Goal: Information Seeking & Learning: Learn about a topic

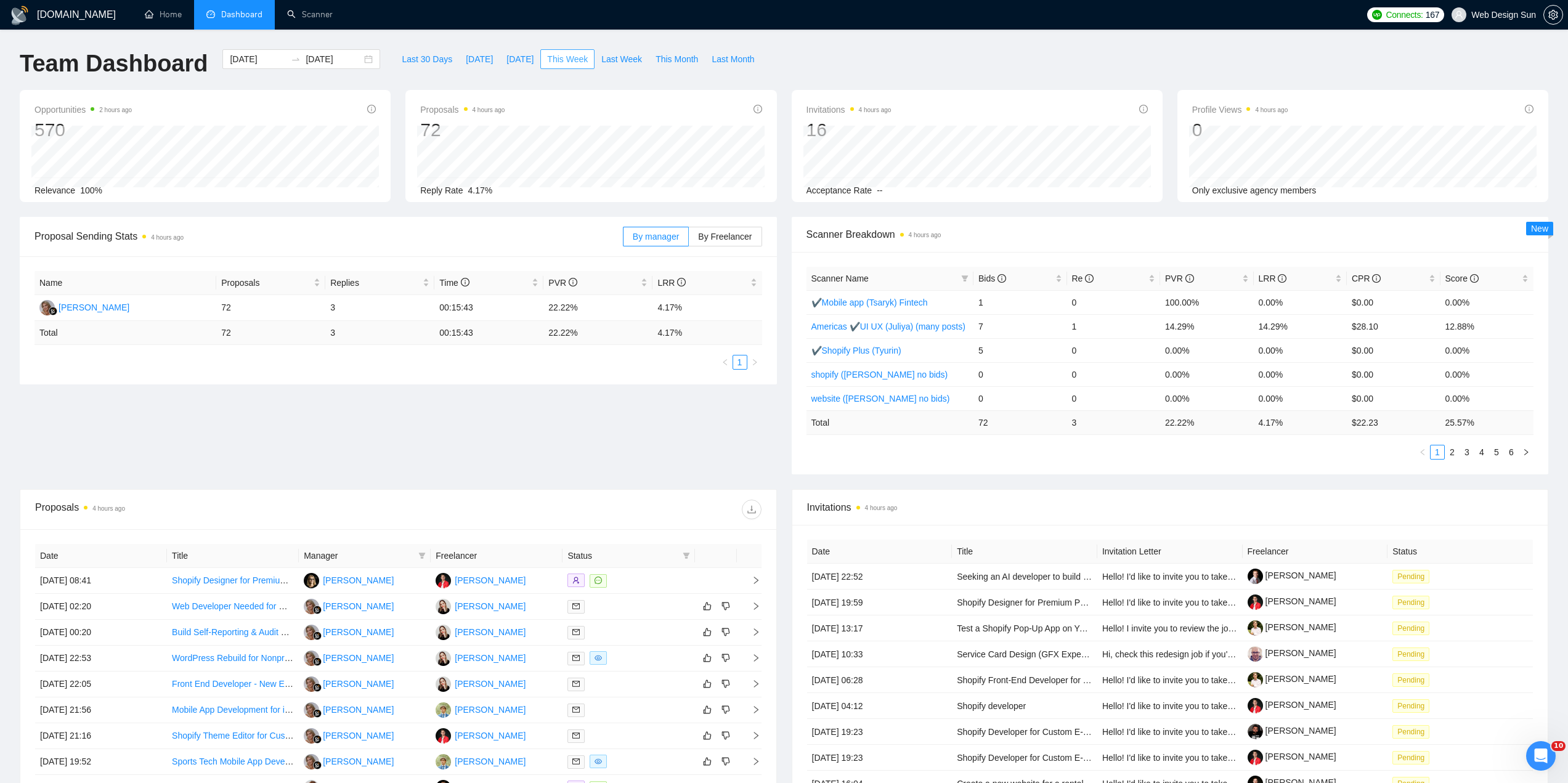
drag, startPoint x: 561, startPoint y: 59, endPoint x: 543, endPoint y: 62, distance: 18.2
click at [561, 59] on span "This Week" at bounding box center [568, 59] width 41 height 13
click at [718, 238] on span "By Freelancer" at bounding box center [725, 236] width 53 height 10
click at [689, 239] on input "By Freelancer" at bounding box center [689, 239] width 0 height 0
click at [733, 235] on span "By Freelancer" at bounding box center [725, 236] width 53 height 10
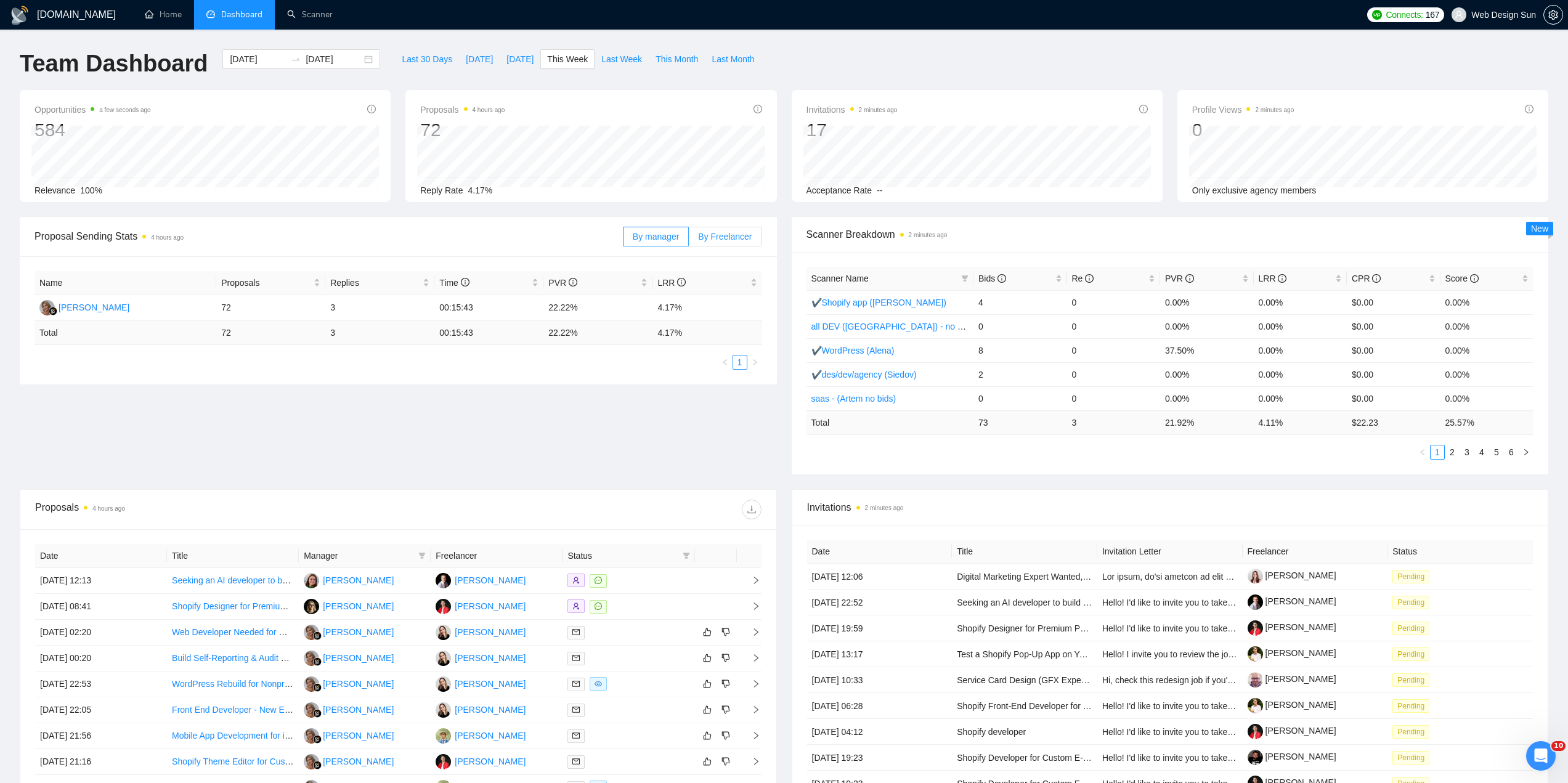
click at [689, 239] on input "By Freelancer" at bounding box center [689, 239] width 0 height 0
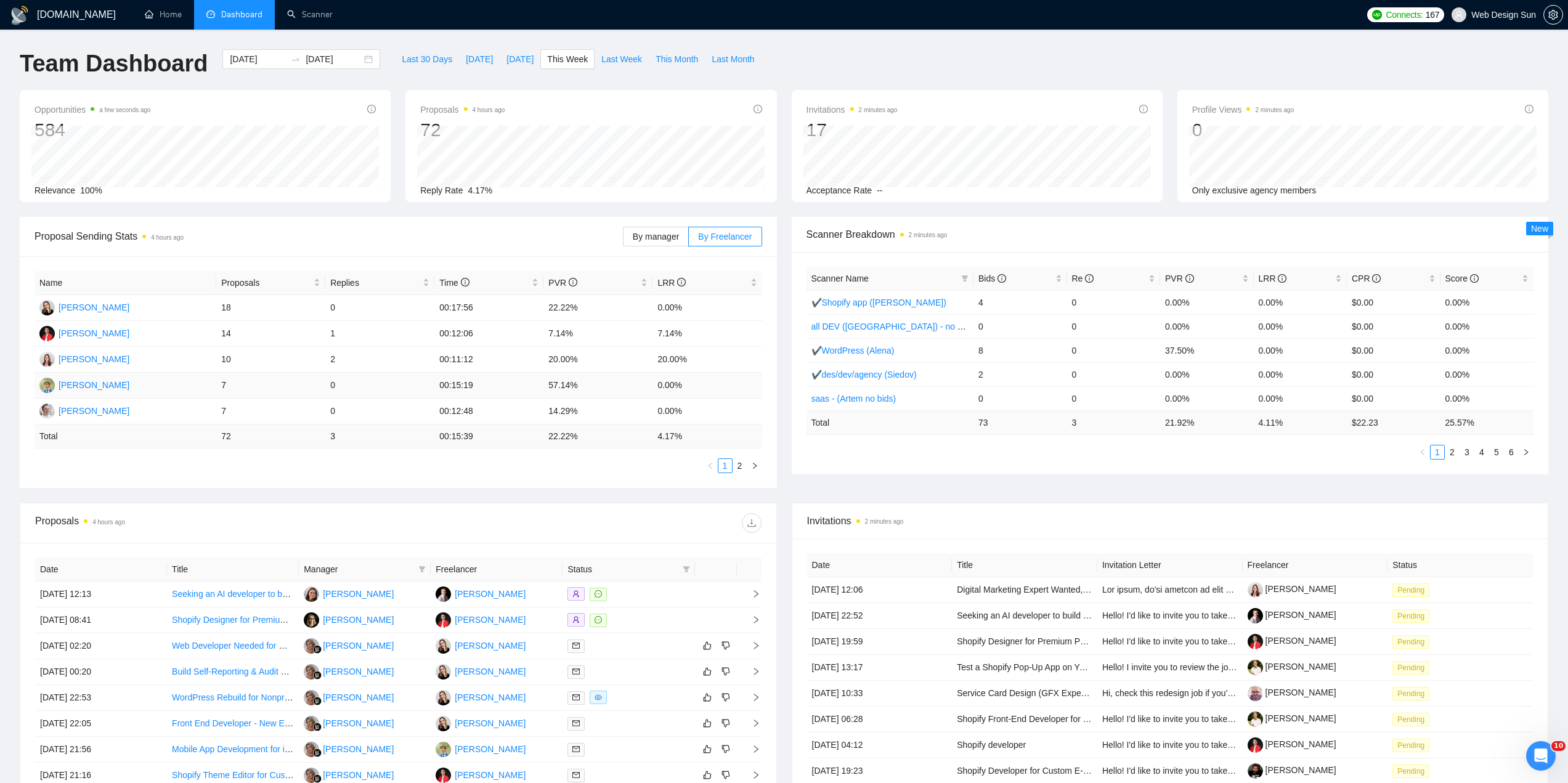
click at [557, 383] on td "57.14%" at bounding box center [598, 385] width 109 height 26
click at [559, 382] on td "57.14%" at bounding box center [598, 385] width 109 height 26
click at [562, 381] on td "57.14%" at bounding box center [598, 385] width 109 height 26
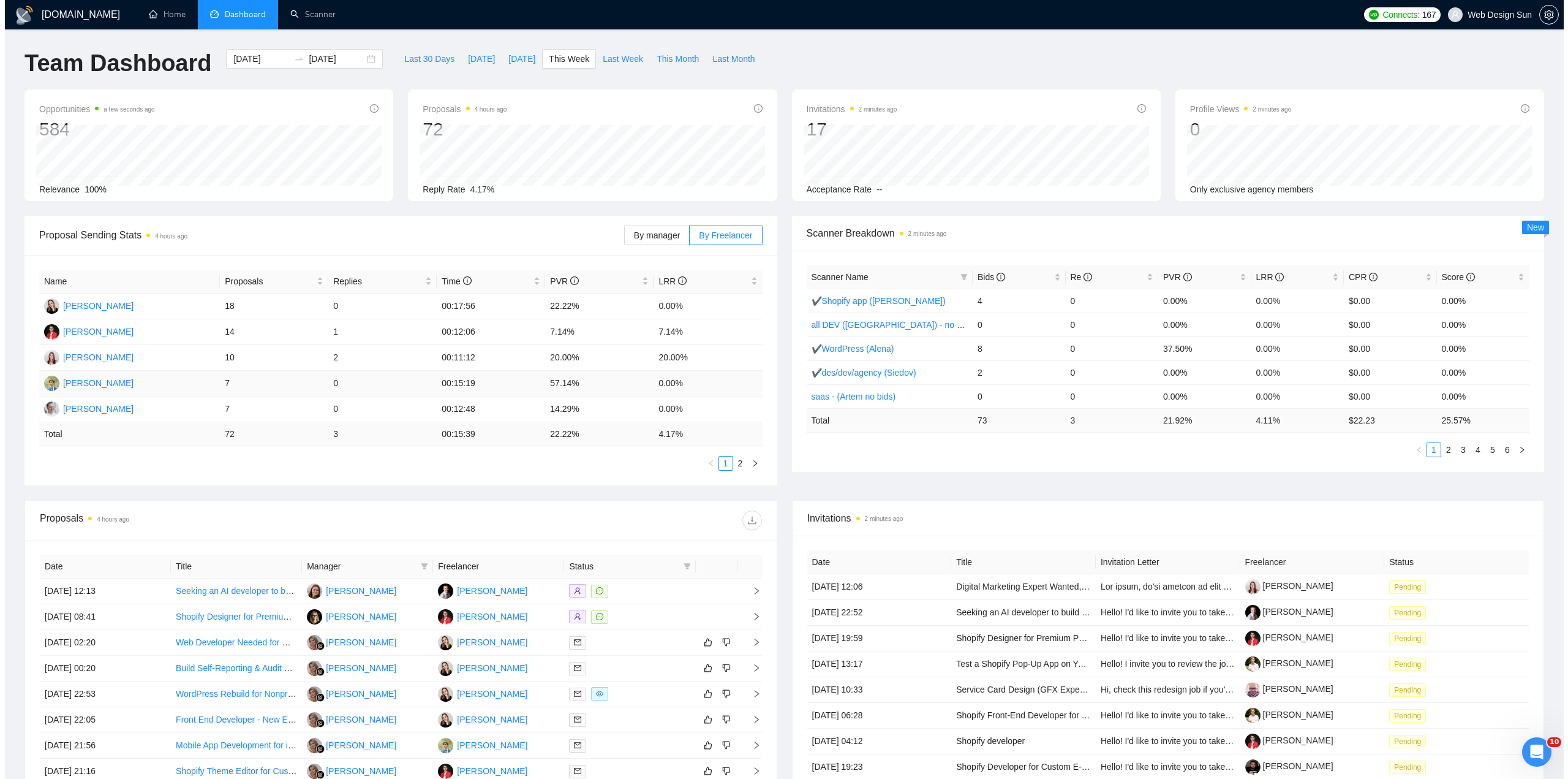
scroll to position [123, 0]
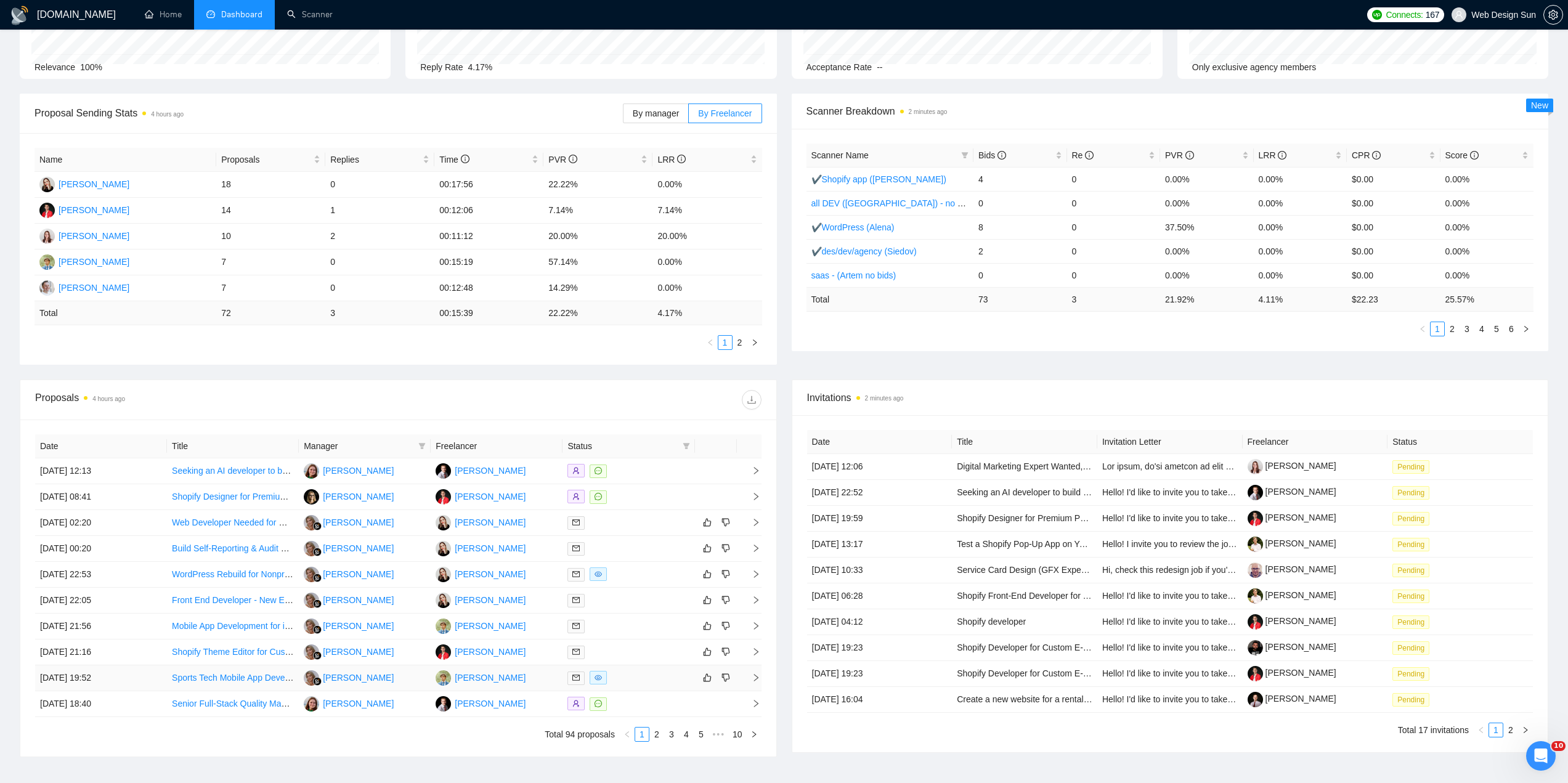
click at [631, 681] on div at bounding box center [629, 677] width 122 height 14
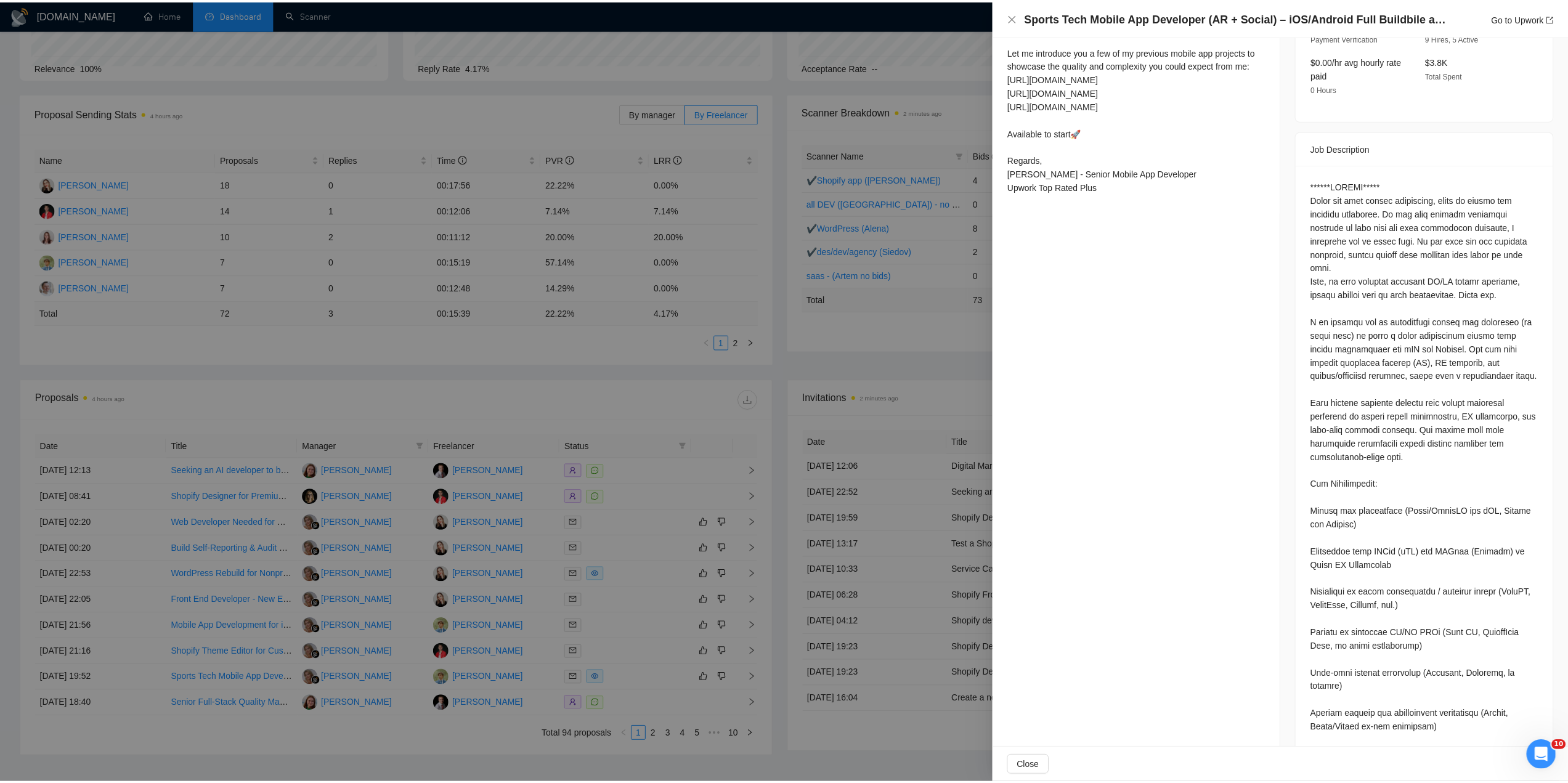
scroll to position [207, 0]
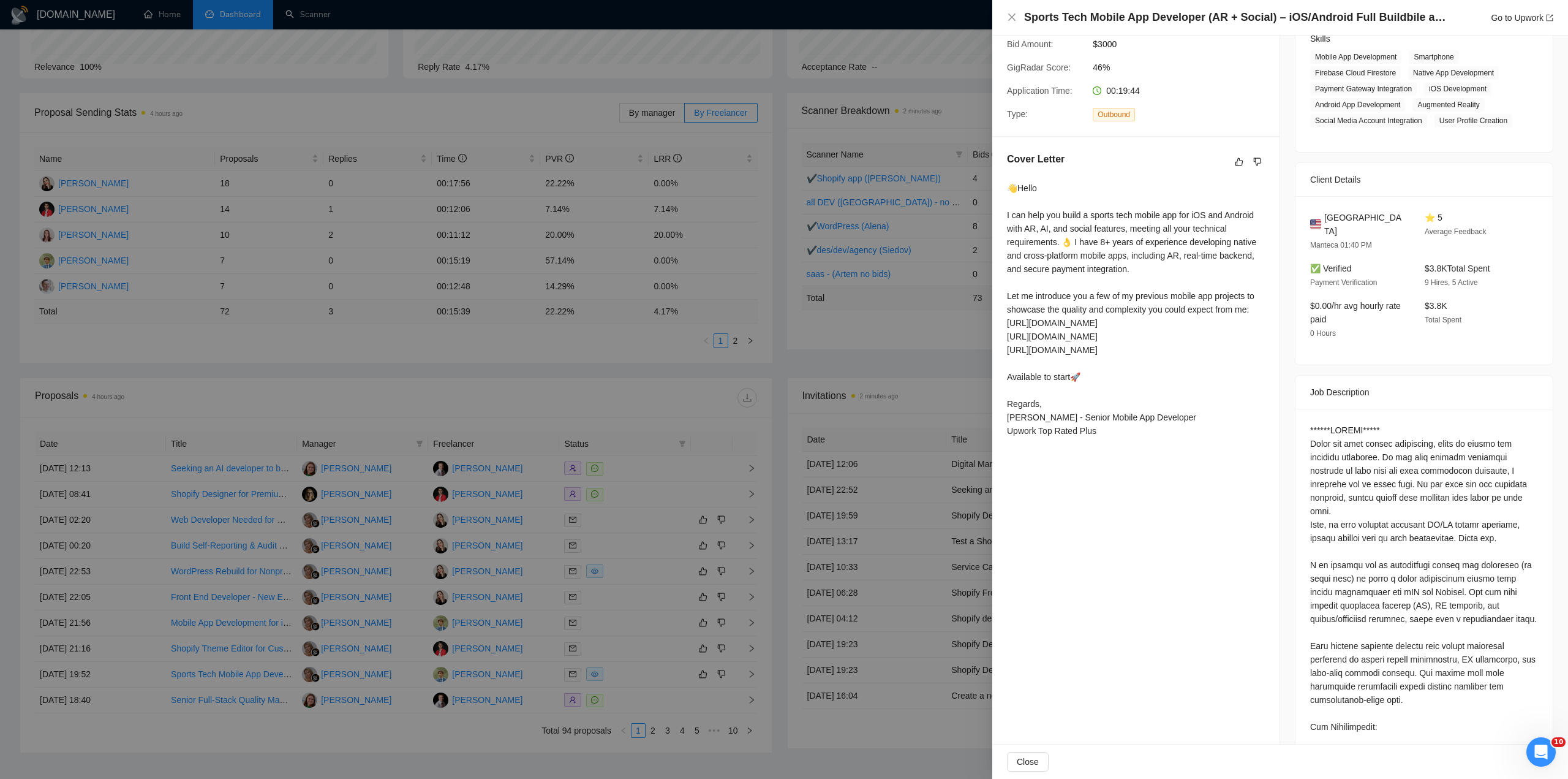
click at [644, 603] on div at bounding box center [784, 389] width 1568 height 779
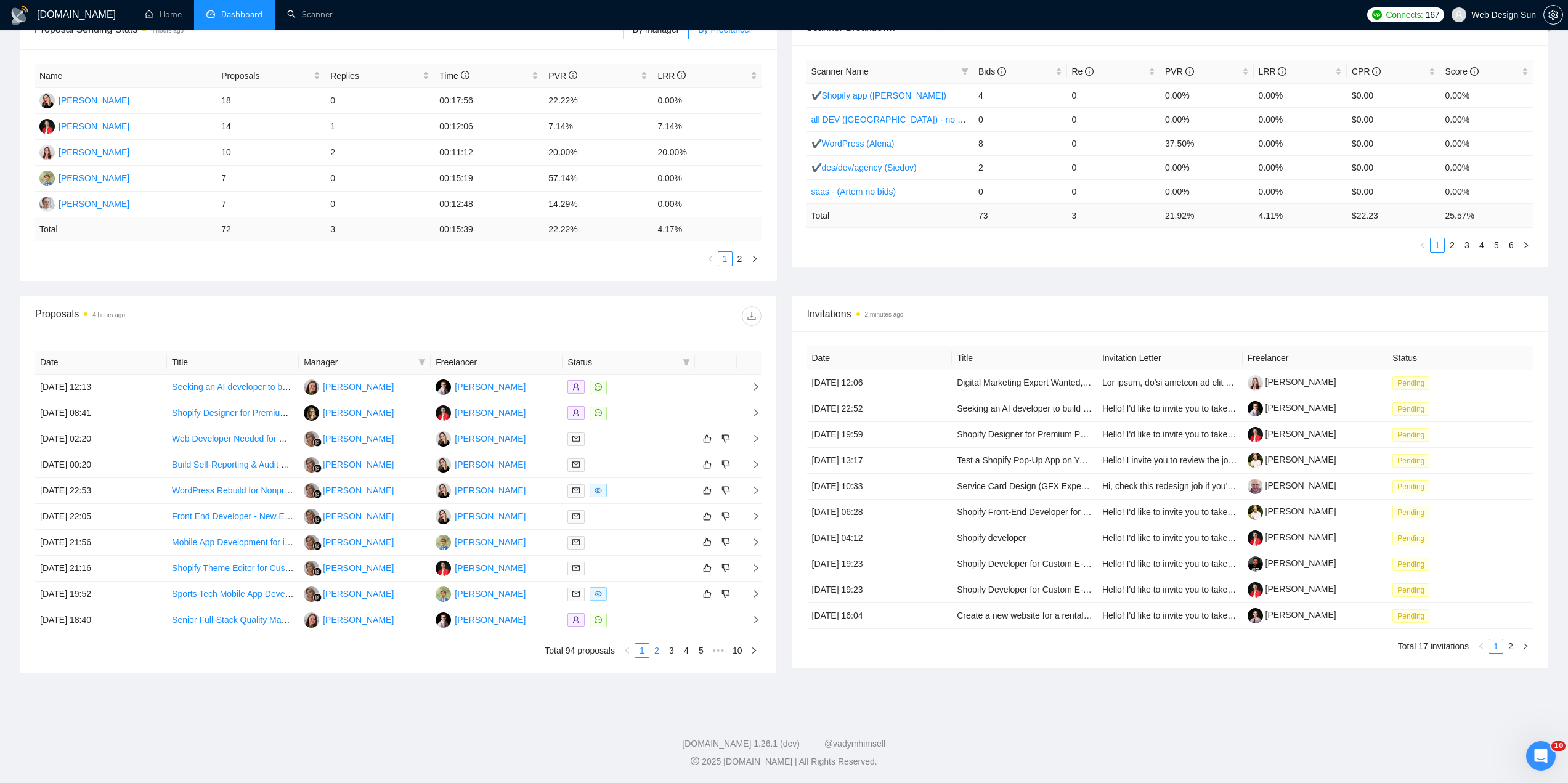
click at [661, 654] on link "2" at bounding box center [656, 650] width 13 height 13
click at [673, 654] on link "3" at bounding box center [671, 650] width 13 height 13
click at [637, 482] on td at bounding box center [628, 490] width 132 height 26
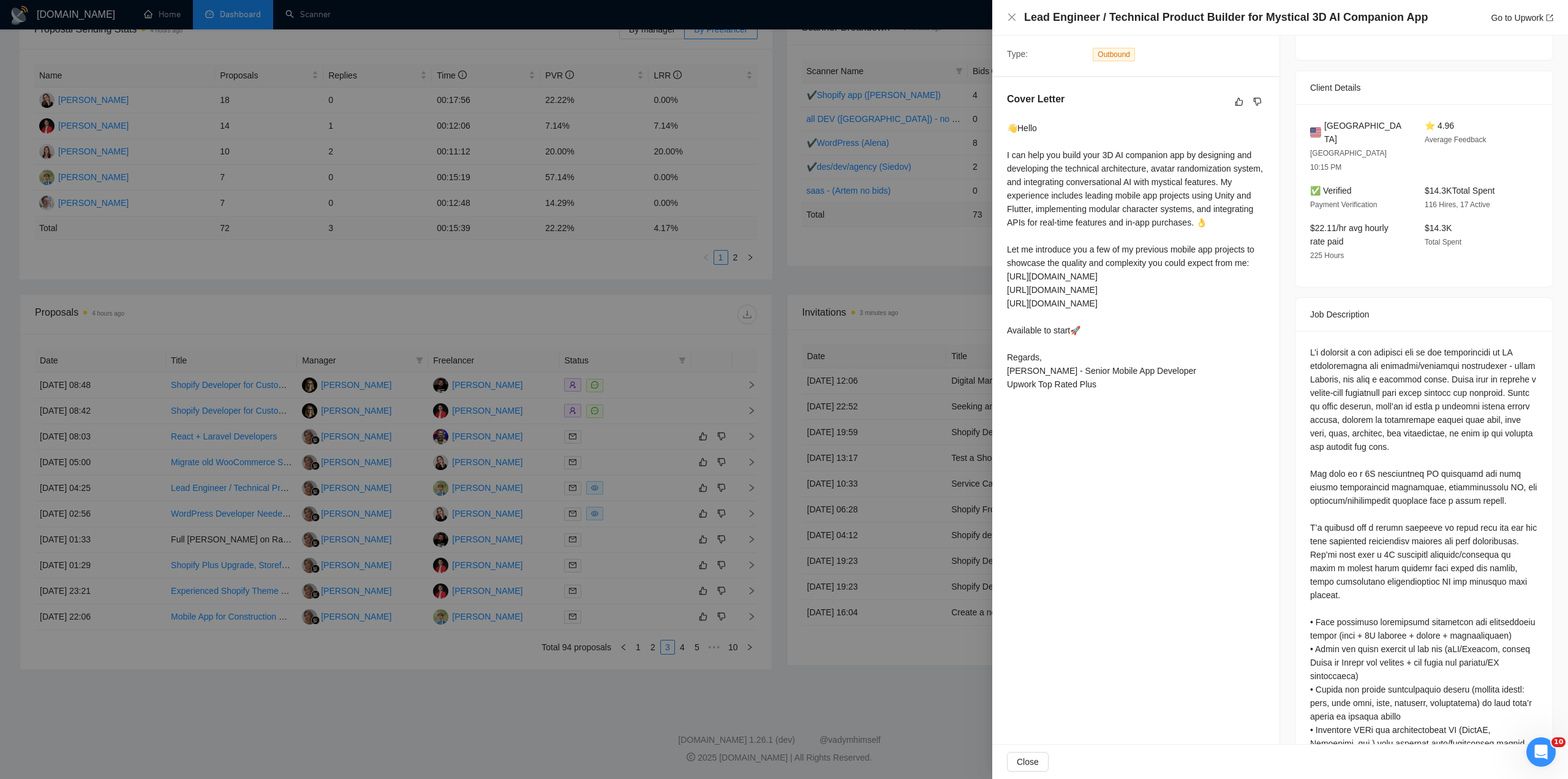
scroll to position [21, 0]
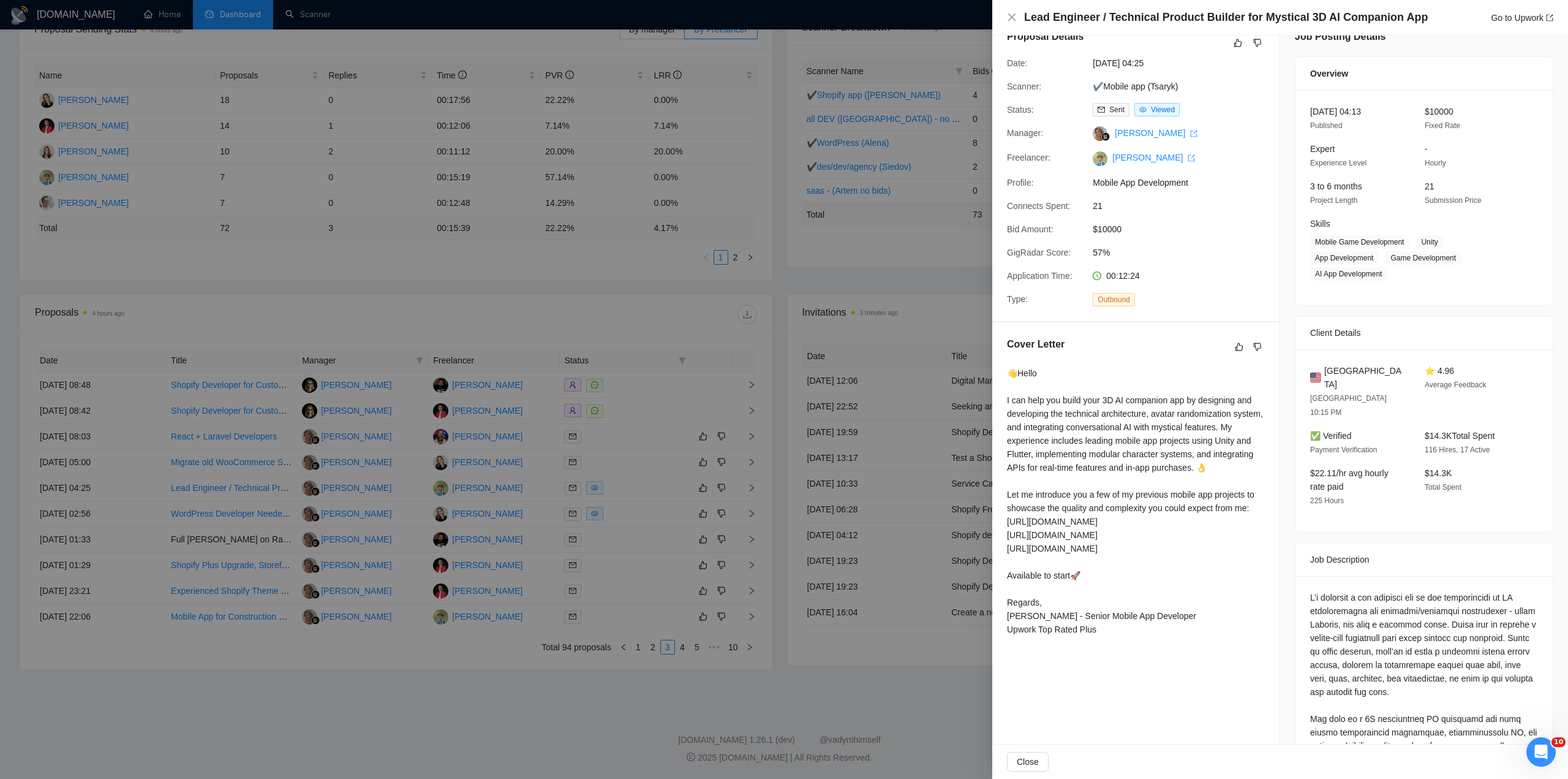
click at [810, 485] on div at bounding box center [784, 389] width 1568 height 779
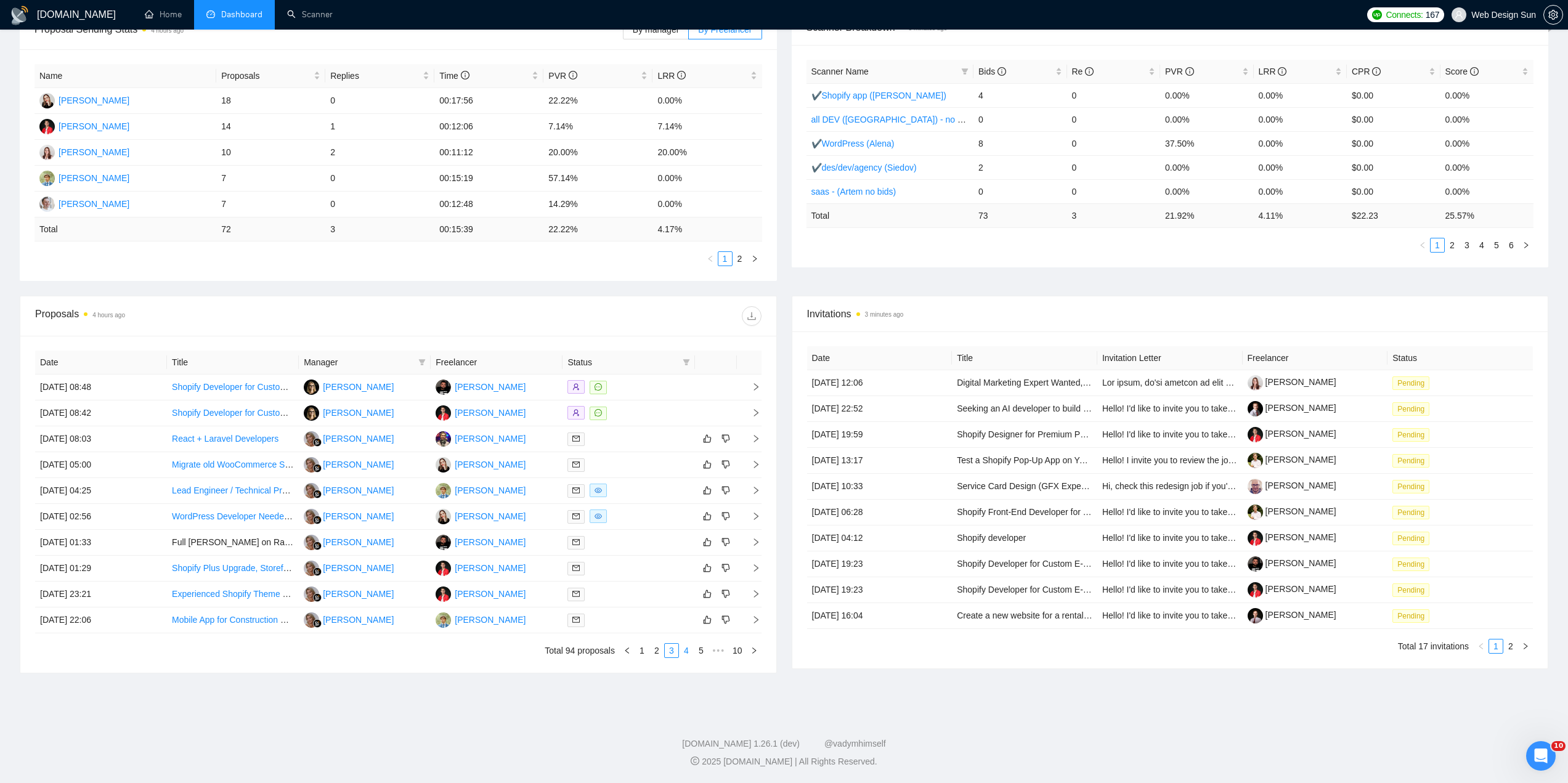
click at [689, 651] on link "4" at bounding box center [686, 650] width 13 height 13
click at [630, 461] on div at bounding box center [629, 465] width 122 height 14
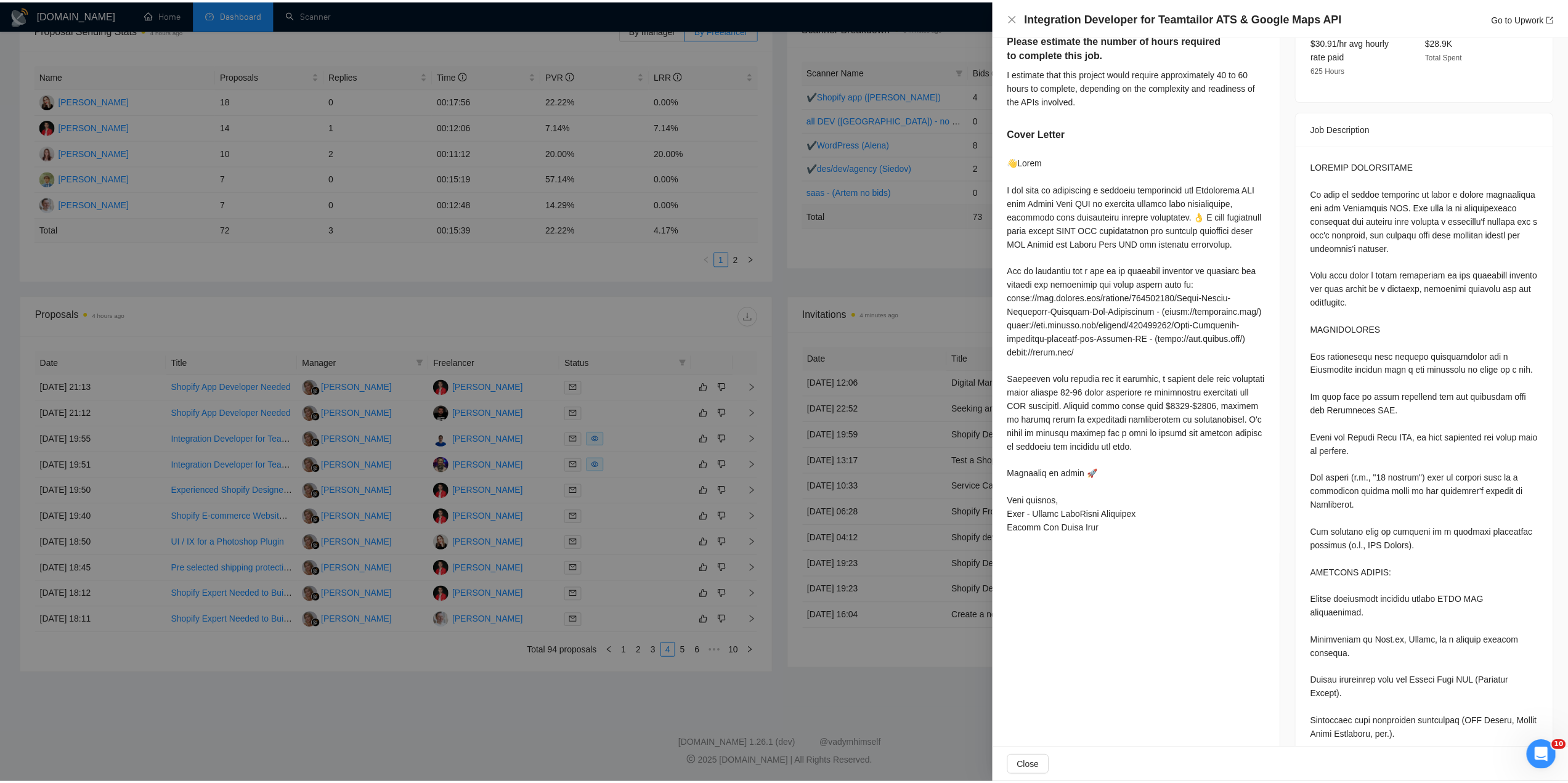
scroll to position [364, 0]
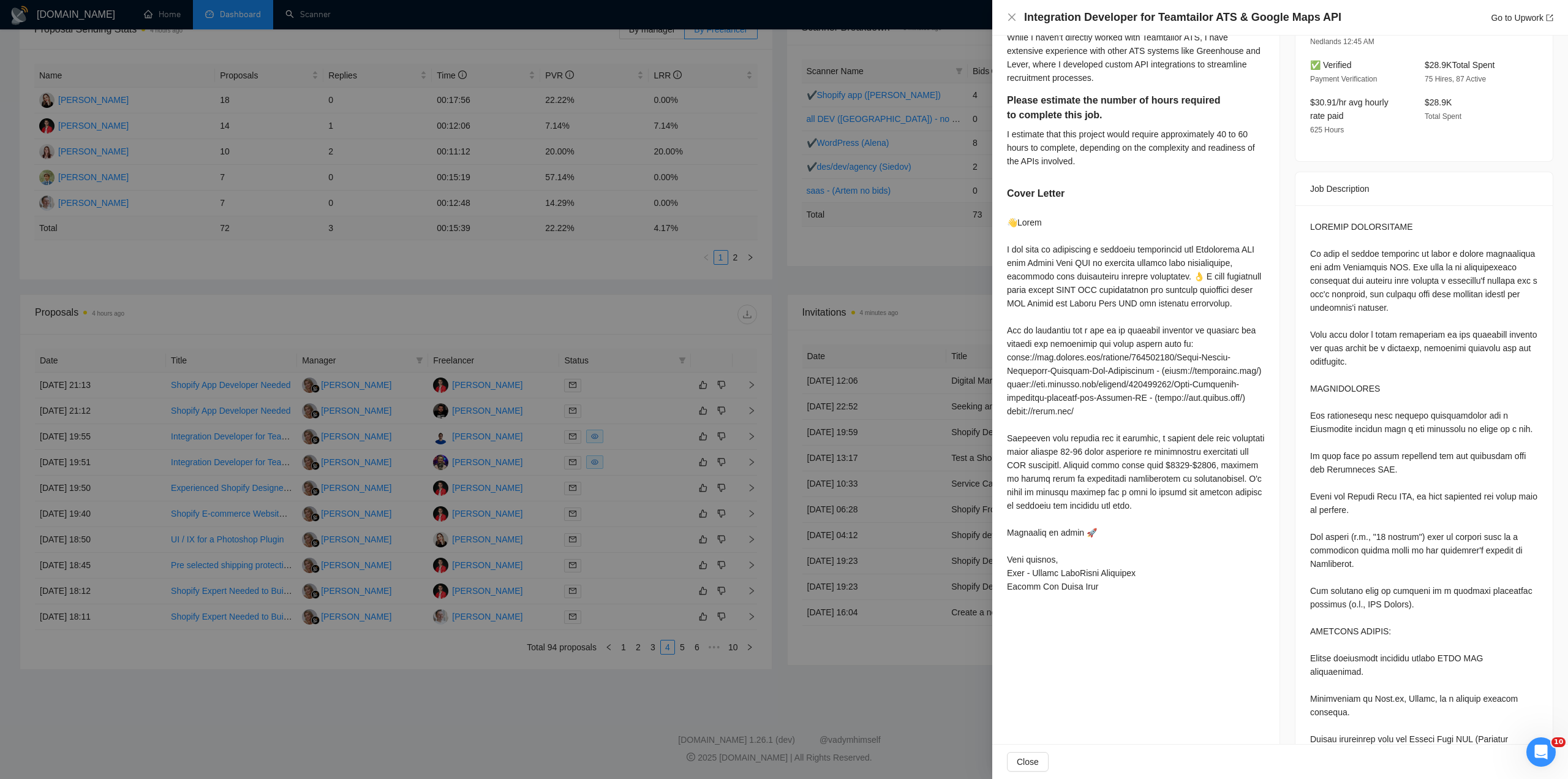
drag, startPoint x: 796, startPoint y: 530, endPoint x: 783, endPoint y: 549, distance: 23.0
click at [795, 528] on div at bounding box center [784, 389] width 1568 height 779
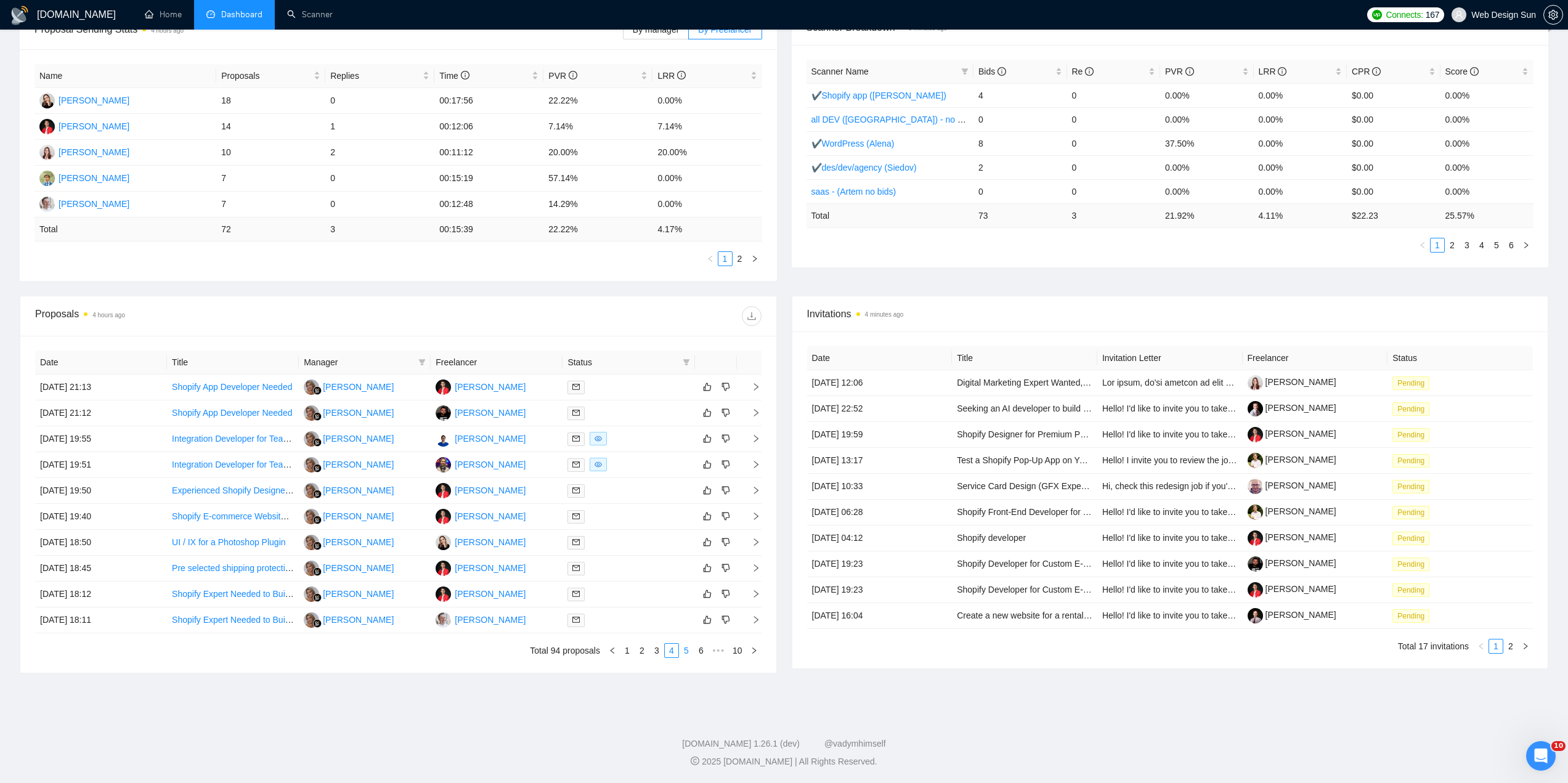
click at [685, 654] on link "5" at bounding box center [686, 650] width 13 height 13
click at [686, 651] on link "6" at bounding box center [686, 650] width 13 height 13
click at [635, 566] on div at bounding box center [629, 568] width 122 height 14
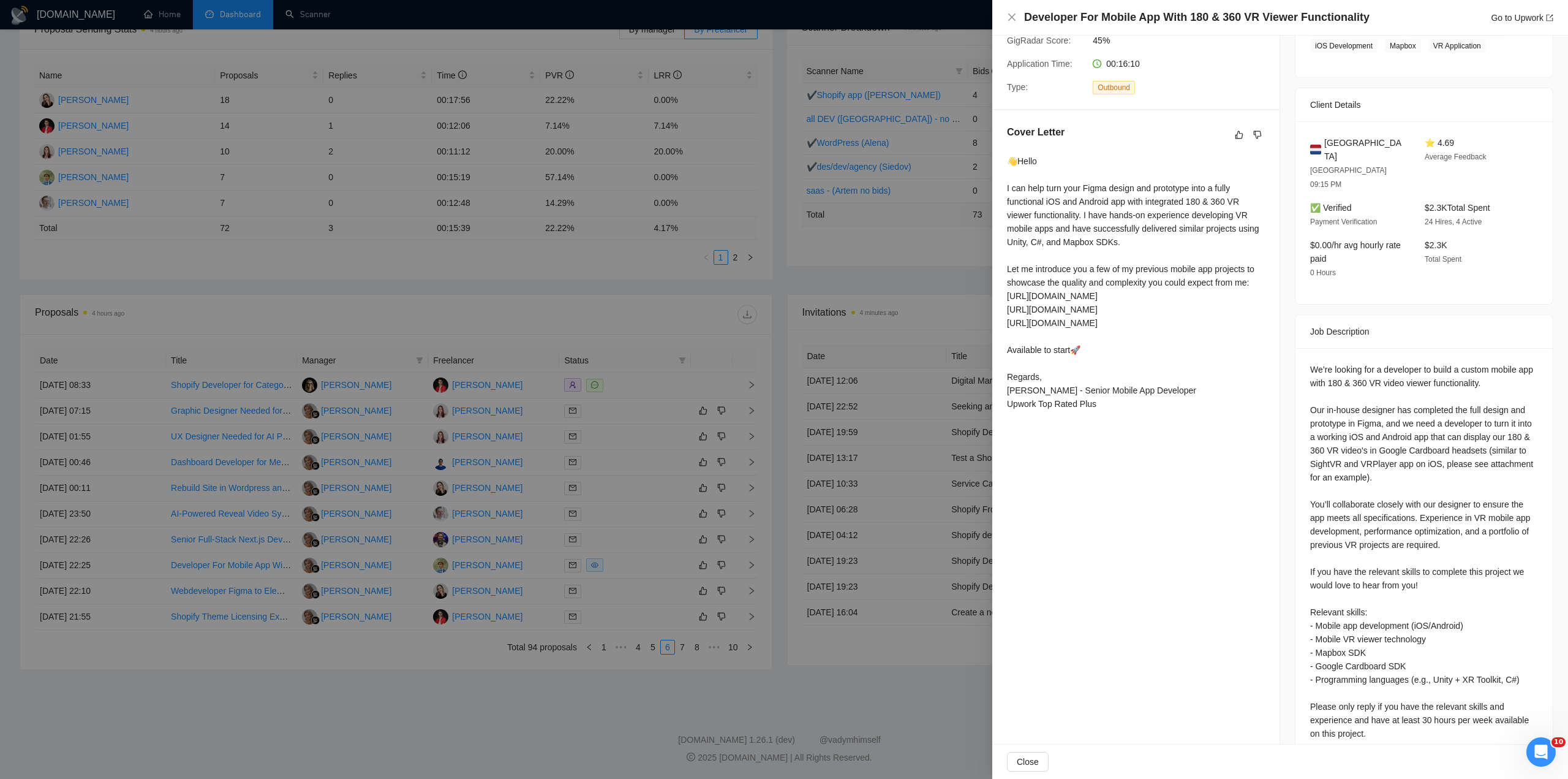
click at [872, 501] on div at bounding box center [784, 389] width 1568 height 779
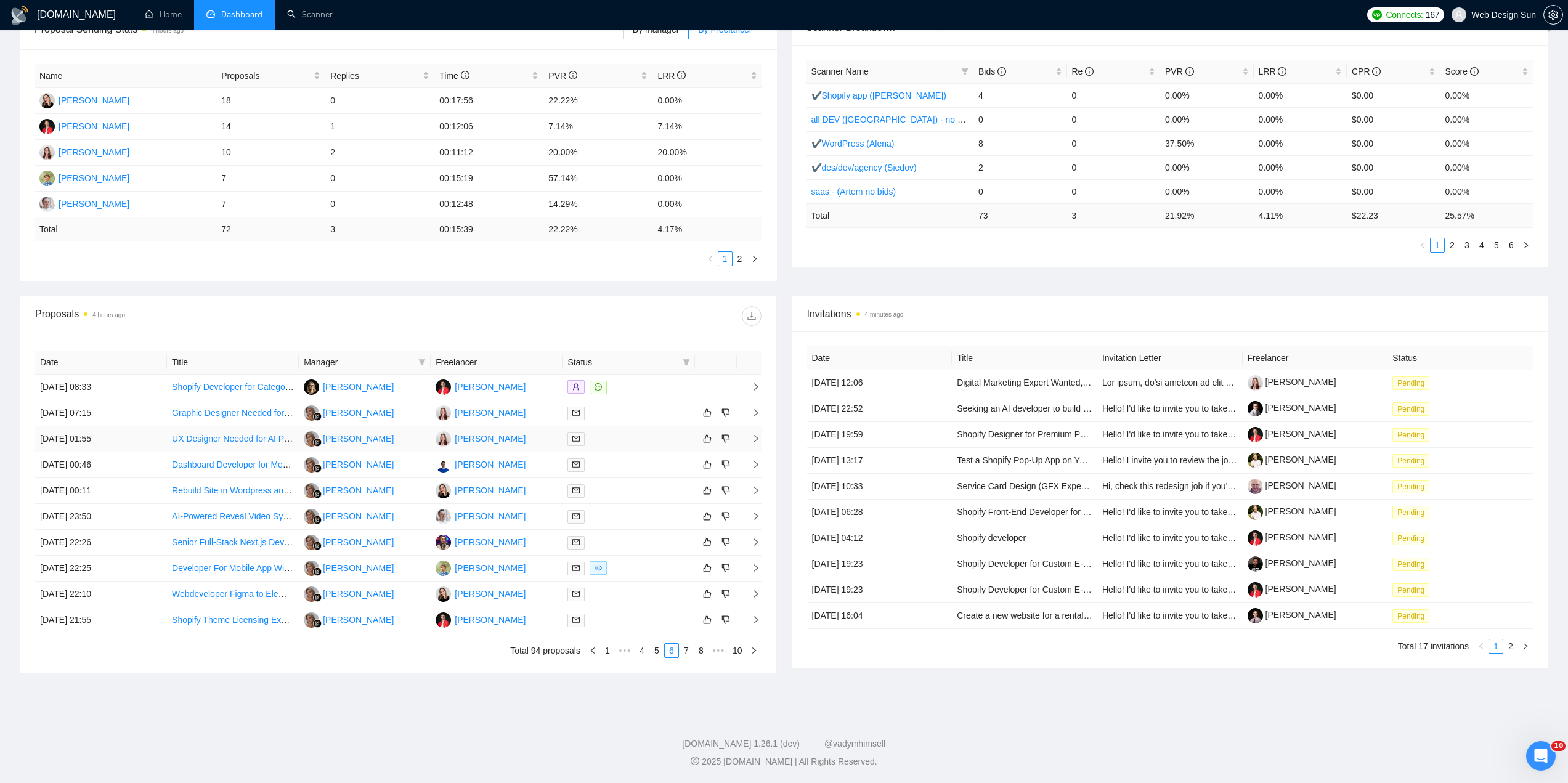
scroll to position [0, 0]
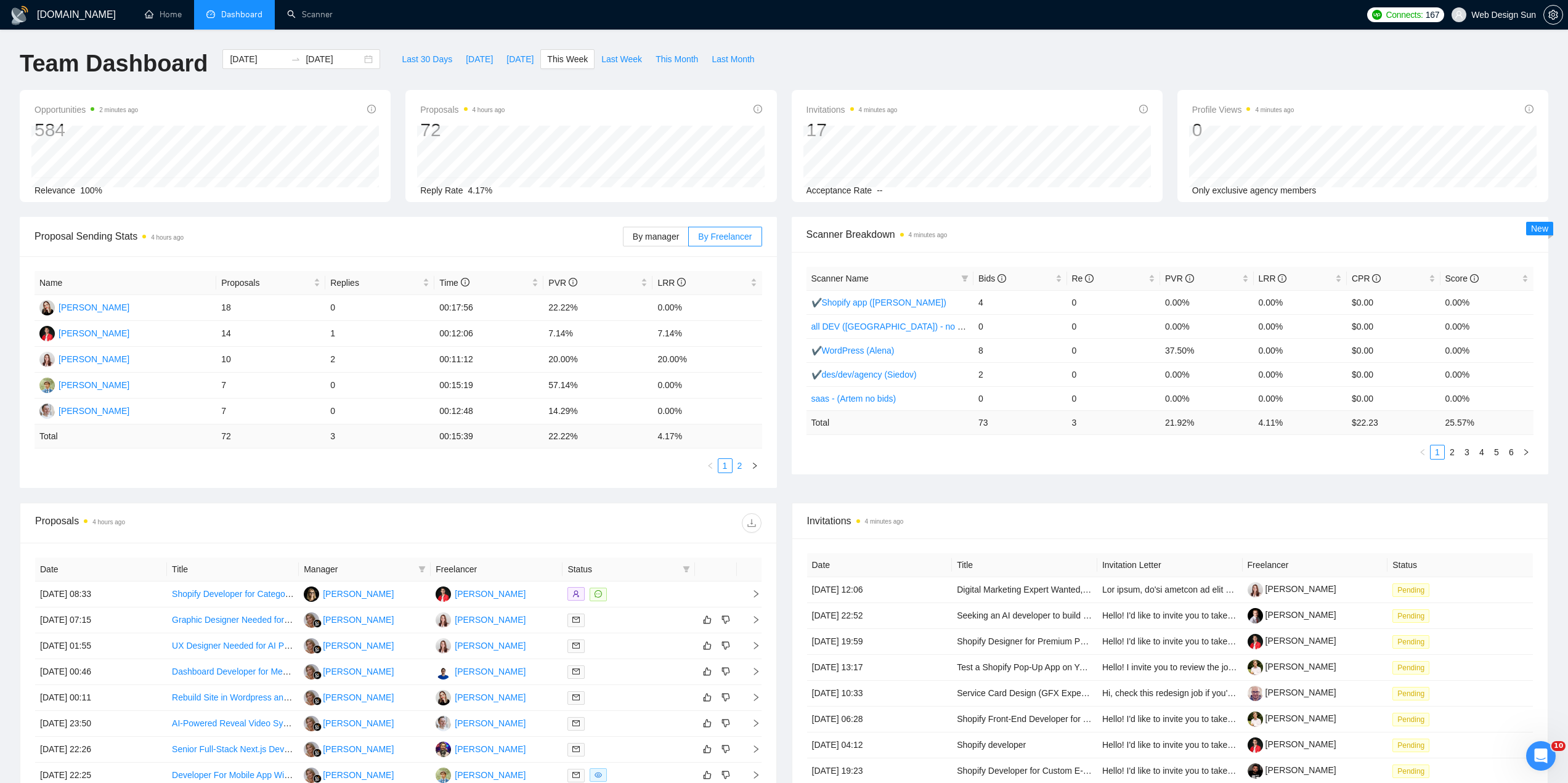
click at [741, 466] on link "2" at bounding box center [740, 466] width 13 height 13
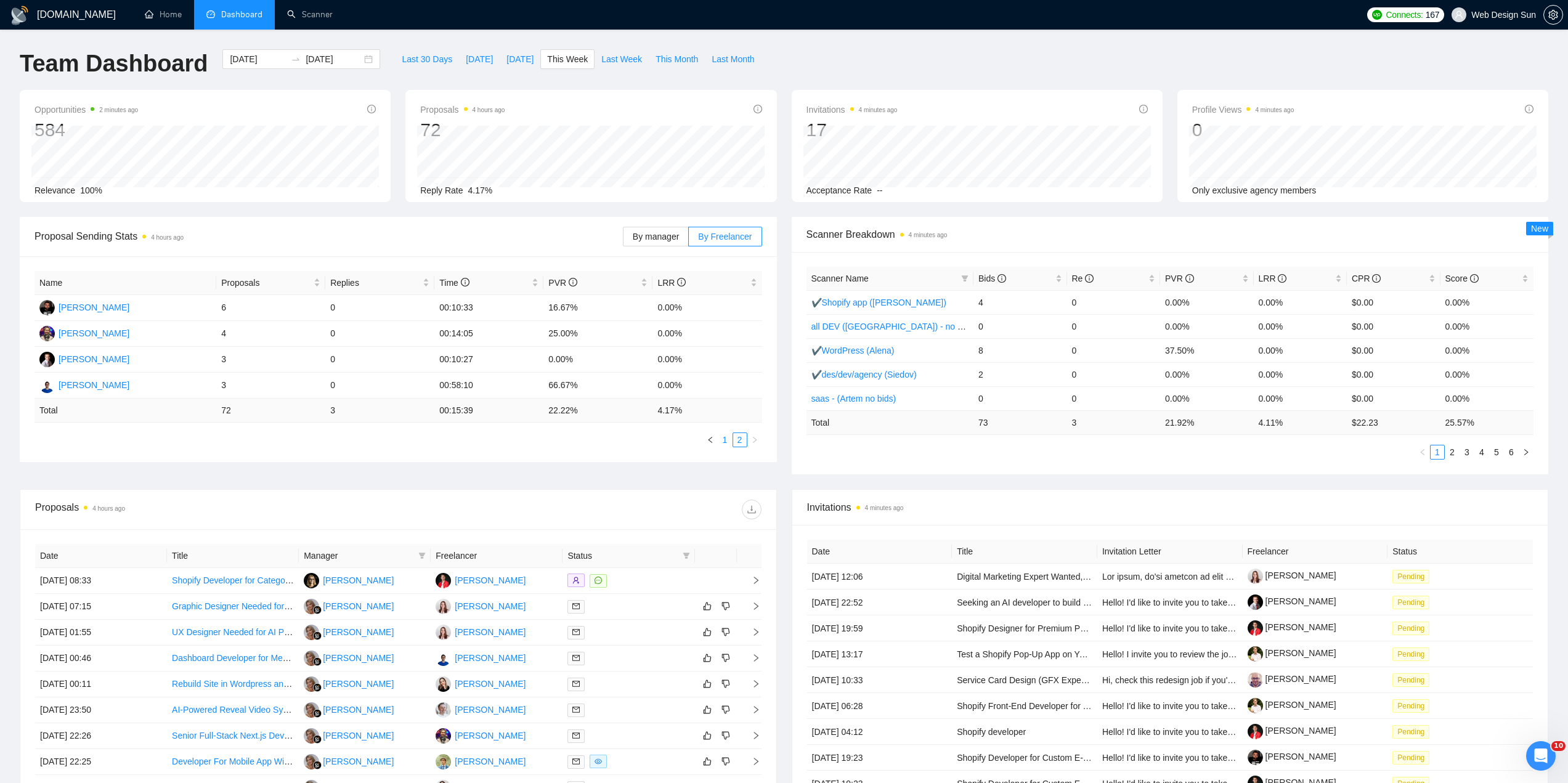
click at [725, 441] on link "1" at bounding box center [725, 439] width 13 height 13
